Goal: Register for event/course

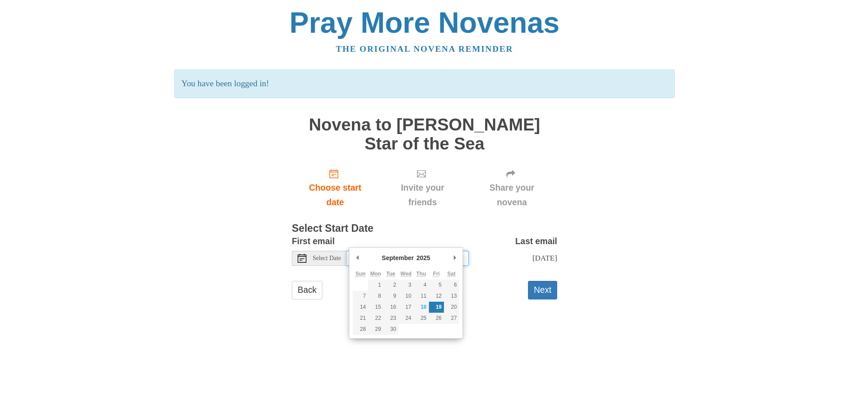
click at [405, 251] on input "Friday, September 19th" at bounding box center [408, 258] width 122 height 15
type input "Thursday, September 18th"
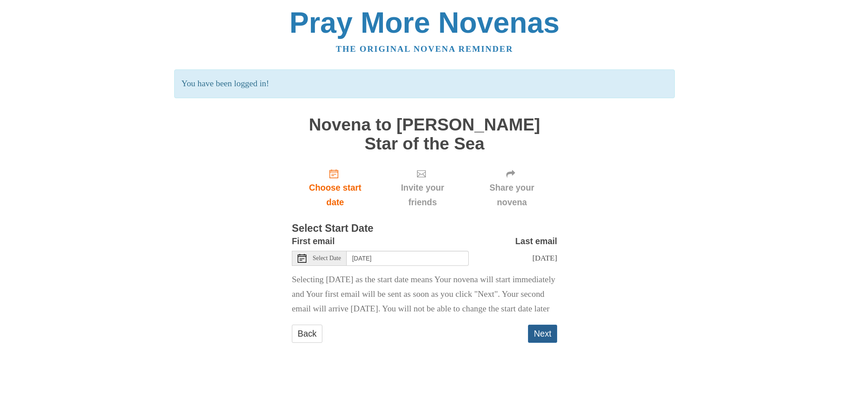
click at [532, 342] on button "Next" at bounding box center [542, 333] width 29 height 18
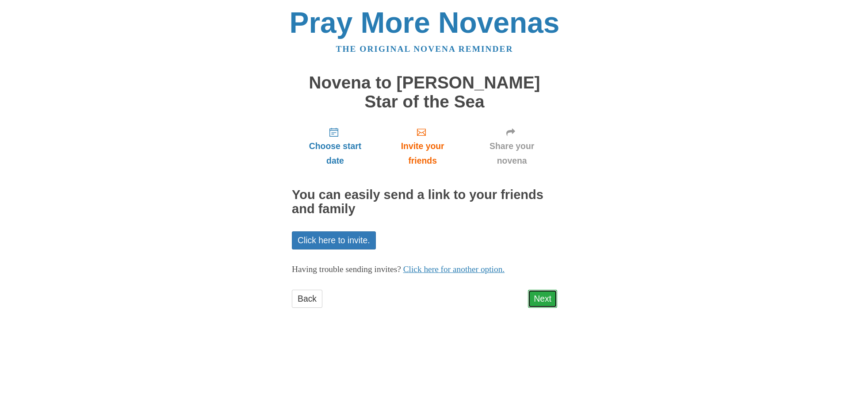
click at [537, 290] on link "Next" at bounding box center [542, 299] width 29 height 18
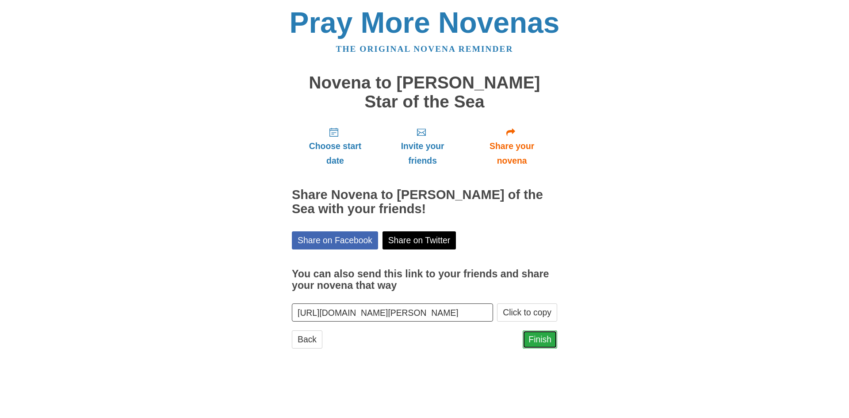
click at [539, 330] on link "Finish" at bounding box center [539, 339] width 34 height 18
